Goal: Task Accomplishment & Management: Manage account settings

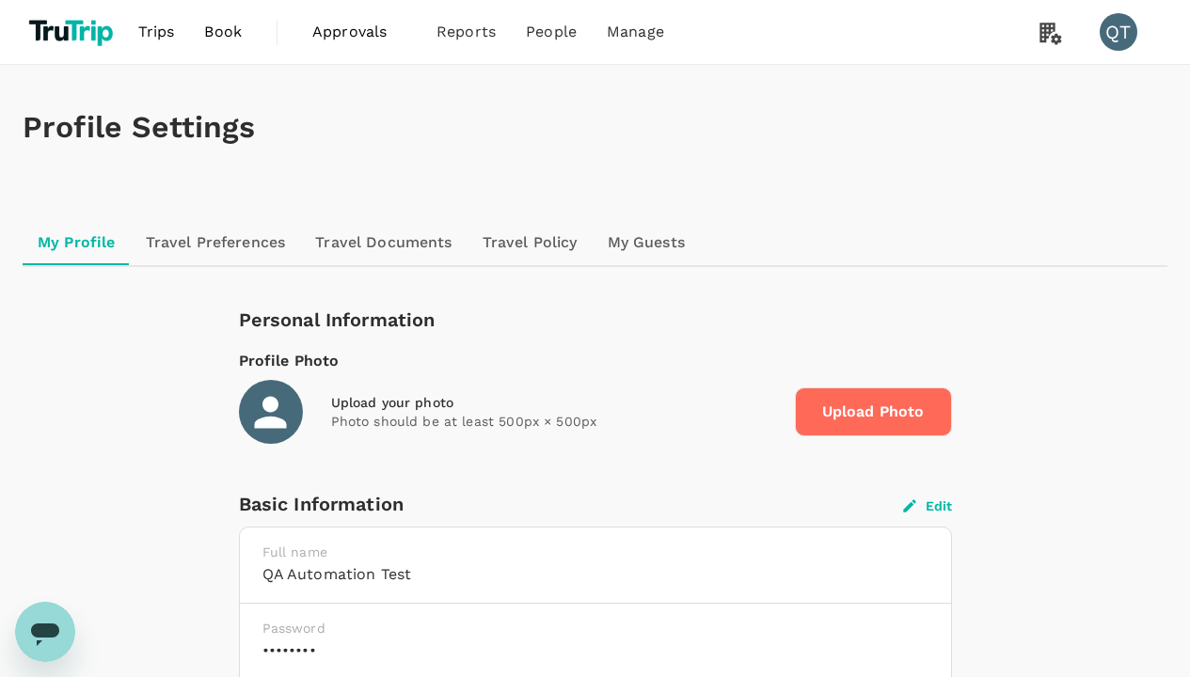
click at [927, 505] on button "Edit" at bounding box center [927, 506] width 49 height 17
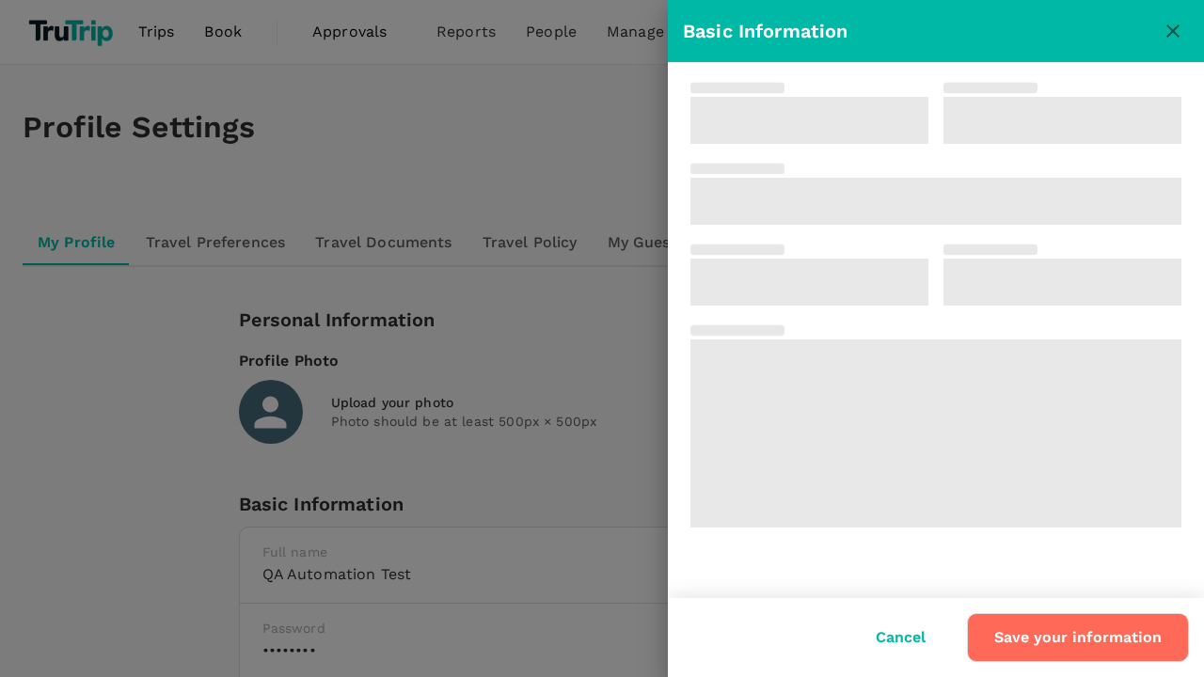
type input "QA Automation"
type input "Test"
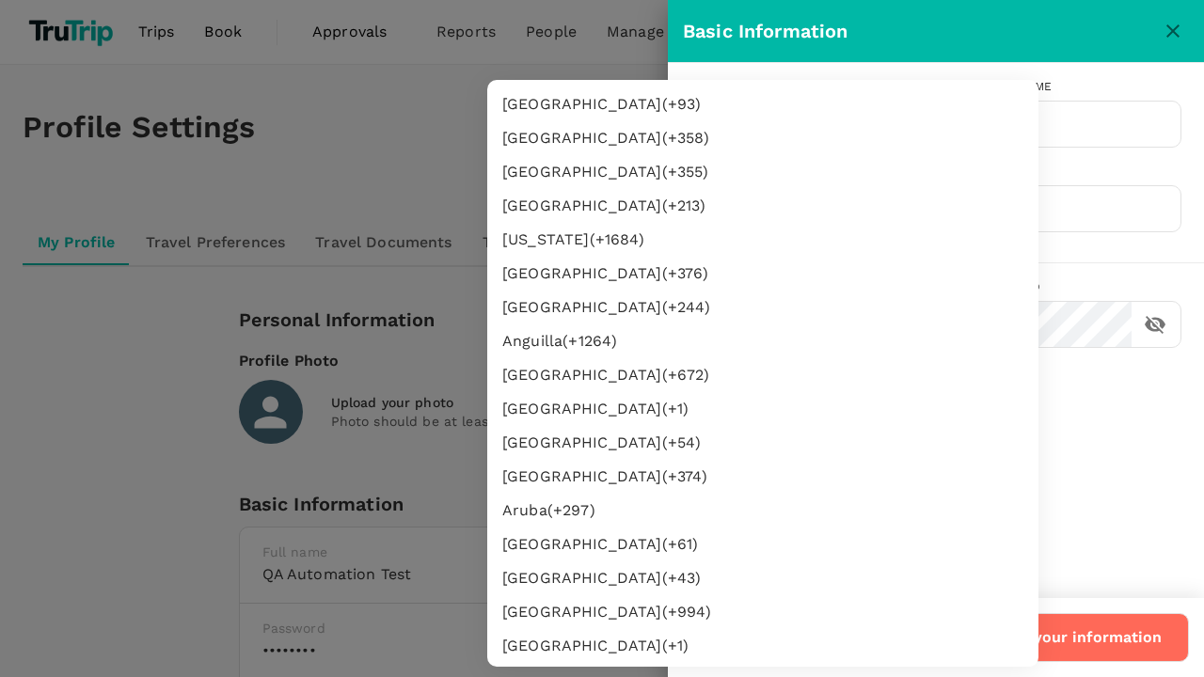
type input "62"
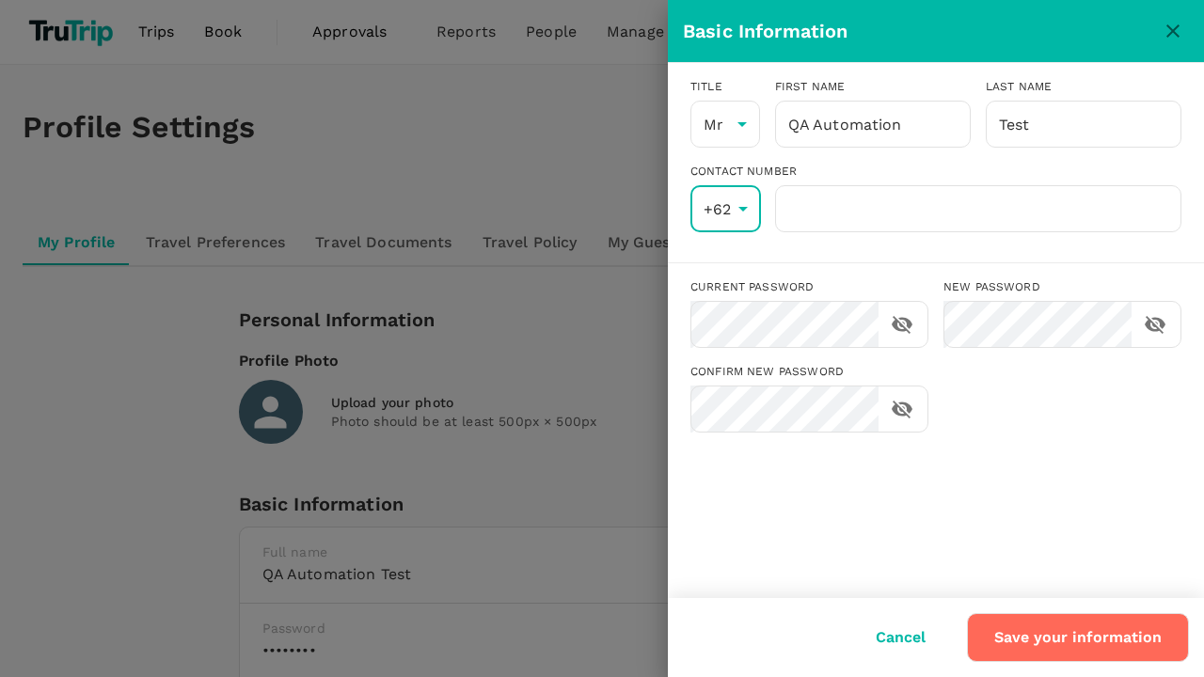
click at [978, 209] on input "number" at bounding box center [978, 208] width 406 height 47
type input "8888888888"
click at [1080, 638] on button "Save your information" at bounding box center [1078, 637] width 222 height 49
